Goal: Task Accomplishment & Management: Manage account settings

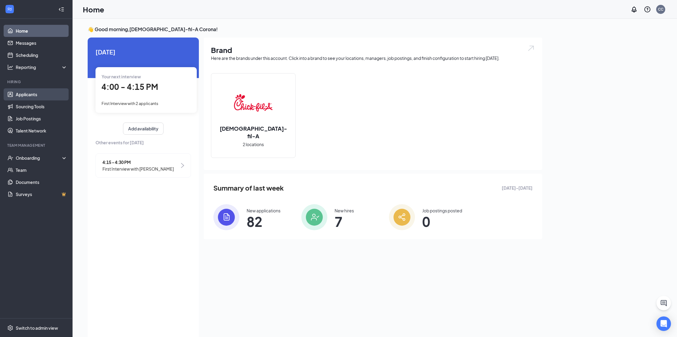
click at [41, 93] on link "Applicants" at bounding box center [42, 94] width 52 height 12
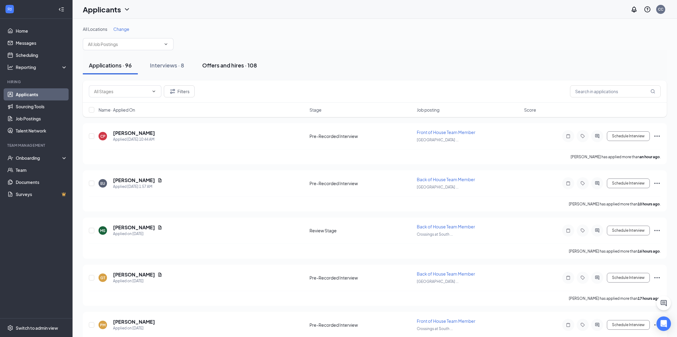
click at [226, 68] on div "Offers and hires · 108" at bounding box center [229, 65] width 55 height 8
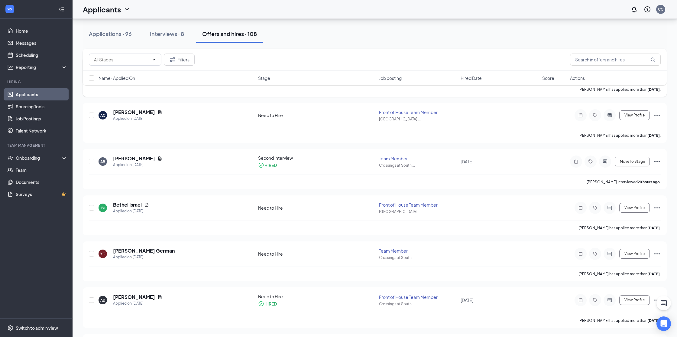
scroll to position [67, 0]
click at [657, 208] on icon "Ellipses" at bounding box center [656, 206] width 7 height 7
click at [612, 221] on p "[PERSON_NAME] as hired" at bounding box center [630, 220] width 52 height 6
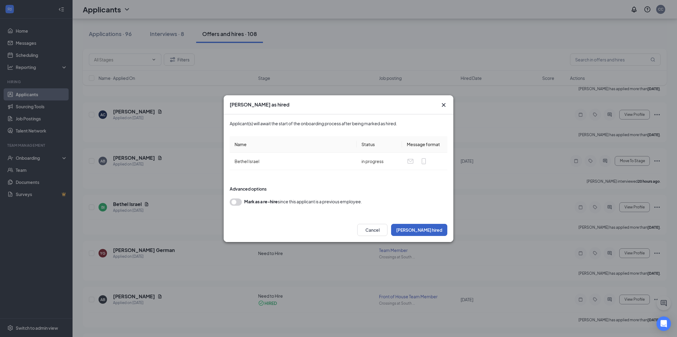
click at [426, 228] on button "[PERSON_NAME] hired" at bounding box center [419, 230] width 56 height 12
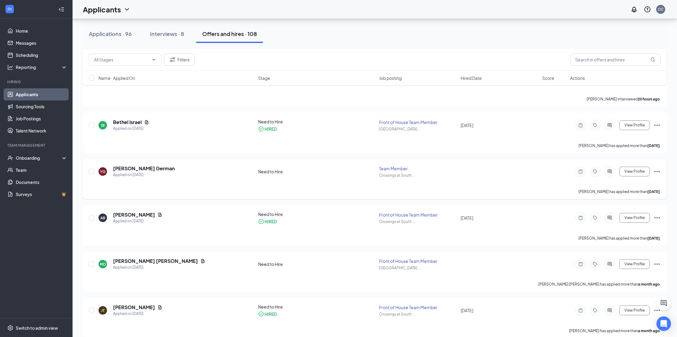
scroll to position [150, 0]
click at [657, 264] on icon "Ellipses" at bounding box center [656, 262] width 7 height 7
click at [613, 275] on p "[PERSON_NAME] as hired" at bounding box center [630, 275] width 52 height 6
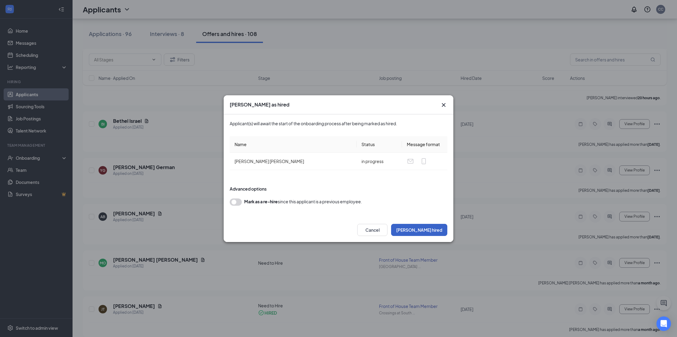
click at [433, 230] on button "[PERSON_NAME] hired" at bounding box center [419, 230] width 56 height 12
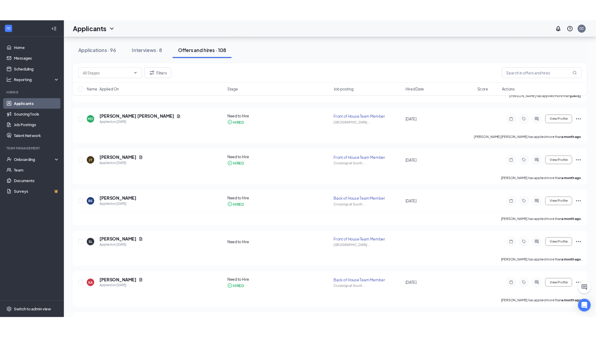
scroll to position [311, 0]
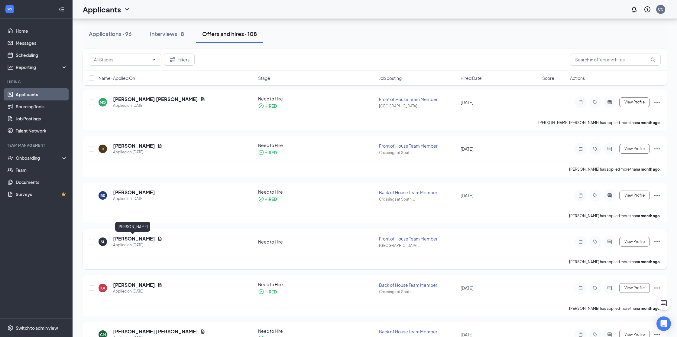
click at [120, 239] on h5 "[PERSON_NAME]" at bounding box center [134, 238] width 42 height 7
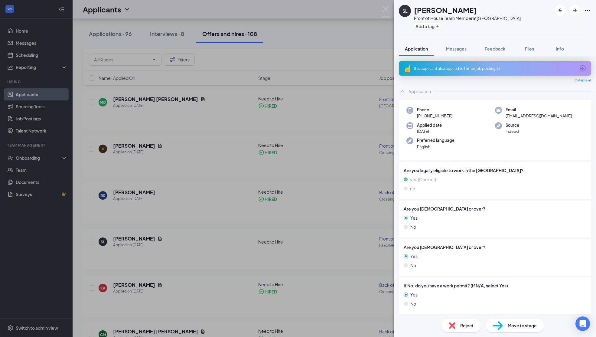
click at [340, 91] on div "SL [PERSON_NAME] Front of House Team Member at [GEOGRAPHIC_DATA] Add a tag Appl…" at bounding box center [298, 168] width 596 height 337
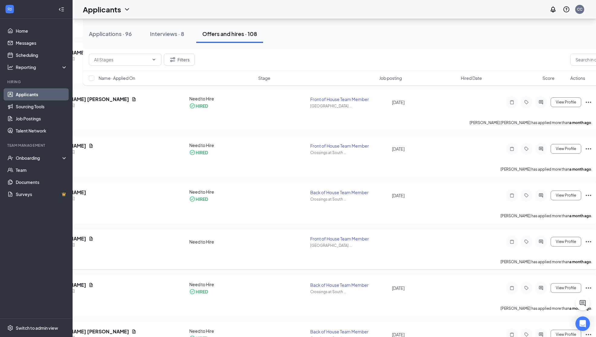
scroll to position [0, 81]
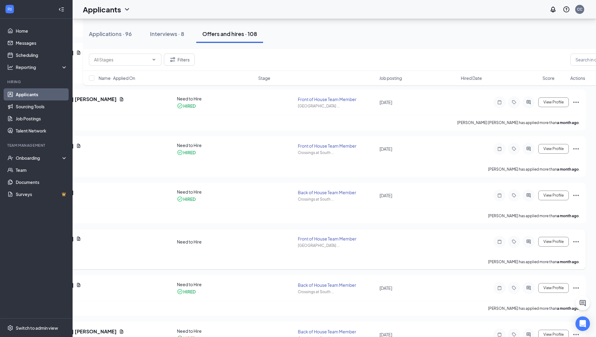
click at [579, 242] on icon "Ellipses" at bounding box center [575, 241] width 7 height 7
click at [547, 252] on p "[PERSON_NAME] as hired" at bounding box center [549, 254] width 52 height 6
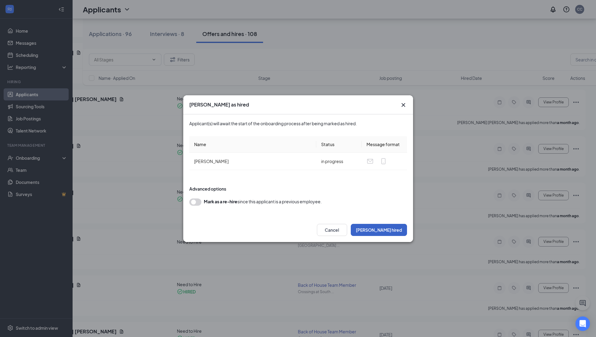
click at [385, 224] on button "[PERSON_NAME] hired" at bounding box center [379, 230] width 56 height 12
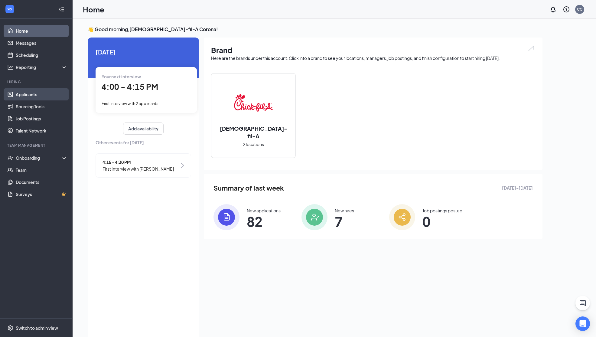
click at [35, 96] on link "Applicants" at bounding box center [42, 94] width 52 height 12
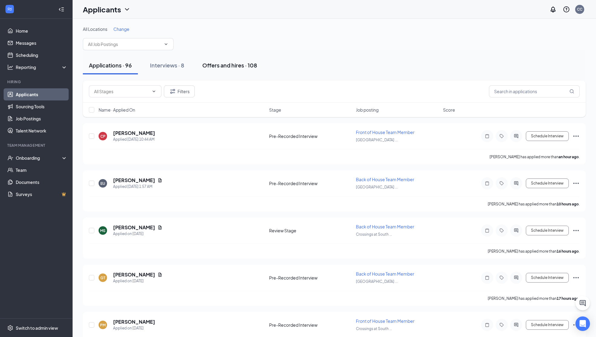
click at [221, 65] on div "Offers and hires · 108" at bounding box center [229, 65] width 55 height 8
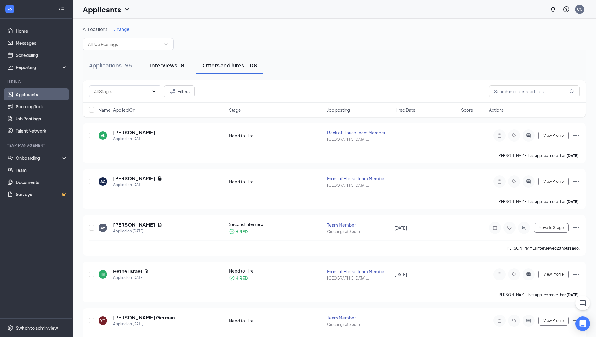
click at [173, 63] on div "Interviews · 8" at bounding box center [167, 65] width 34 height 8
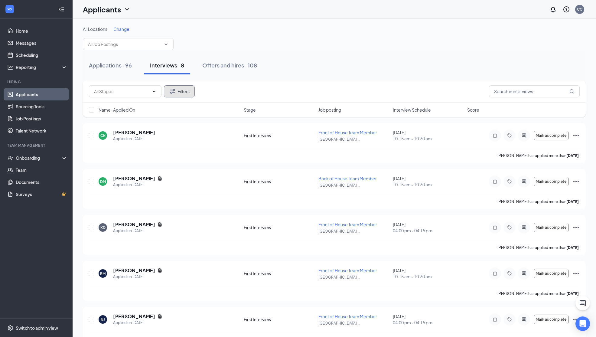
click at [181, 94] on button "Filters" at bounding box center [179, 91] width 31 height 12
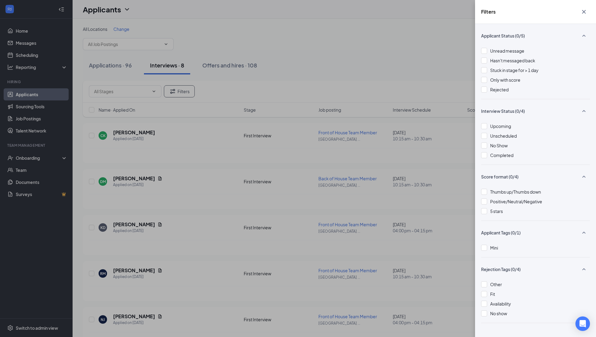
click at [350, 63] on div "Filters Applicant Status (0/5) Unread message Hasn't messaged back Stuck in sta…" at bounding box center [298, 168] width 596 height 337
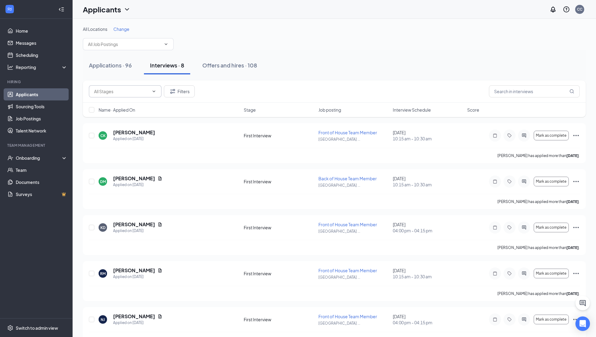
click at [114, 94] on input "text" at bounding box center [121, 91] width 55 height 7
click at [120, 116] on div "Second Interview (2)" at bounding box center [119, 116] width 40 height 7
type input "Second Interview (2)"
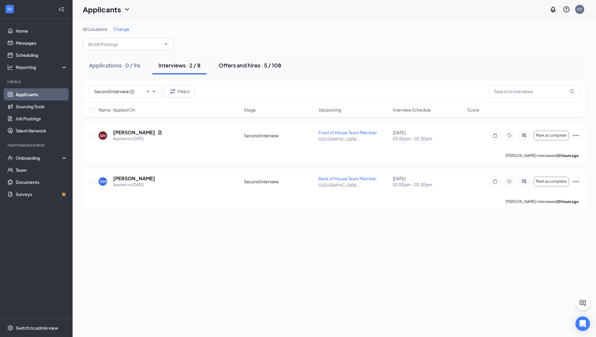
click at [252, 66] on div "Offers and hires · 5 / 108" at bounding box center [250, 65] width 63 height 8
